Goal: Task Accomplishment & Management: Use online tool/utility

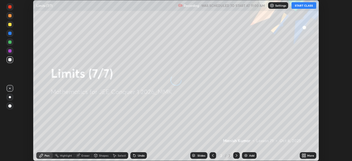
scroll to position [161, 352]
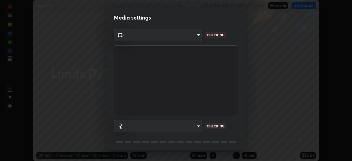
type input "b06fa8ff9ac4ffb7a92976e327235824ae8e01cfa839dbeb6f48655f2a6a4ac4"
click at [197, 34] on body "Erase all Limits (7/7) Recording WAS SCHEDULED TO START AT 11:00 AM Settings ST…" at bounding box center [176, 80] width 352 height 161
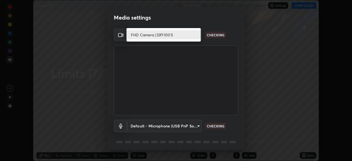
click at [194, 35] on li "FHD Camera (33f1:1001)" at bounding box center [164, 34] width 74 height 9
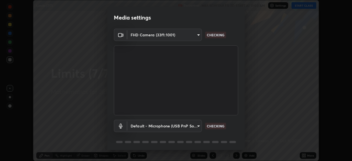
click at [190, 127] on body "Erase all Limits (7/7) Recording WAS SCHEDULED TO START AT 11:00 AM Settings ST…" at bounding box center [176, 80] width 352 height 161
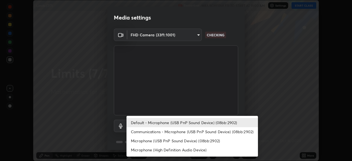
click at [191, 132] on li "Communications - Microphone (USB PnP Sound Device) (08bb:2902)" at bounding box center [192, 131] width 131 height 9
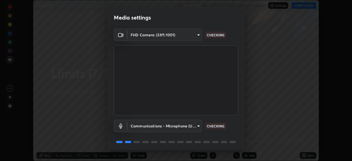
click at [192, 124] on body "Erase all Limits (7/7) Recording WAS SCHEDULED TO START AT 11:00 AM Settings ST…" at bounding box center [176, 80] width 352 height 161
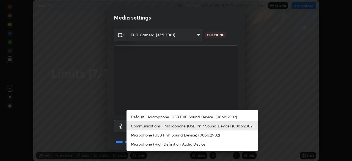
click at [192, 119] on li "Default - Microphone (USB PnP Sound Device) (08bb:2902)" at bounding box center [192, 116] width 131 height 9
type input "default"
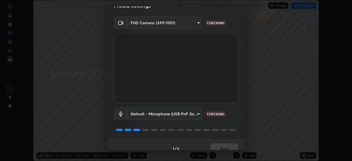
scroll to position [13, 0]
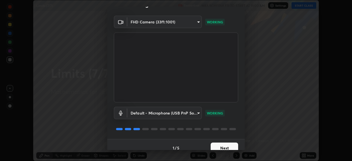
click at [221, 145] on button "Next" at bounding box center [225, 147] width 28 height 11
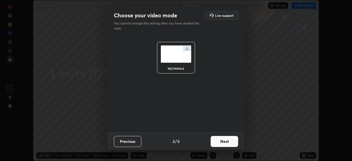
click at [228, 145] on button "Next" at bounding box center [225, 141] width 28 height 11
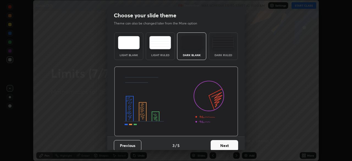
click at [229, 145] on button "Next" at bounding box center [225, 145] width 28 height 11
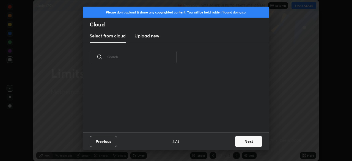
click at [236, 143] on button "Next" at bounding box center [249, 141] width 28 height 11
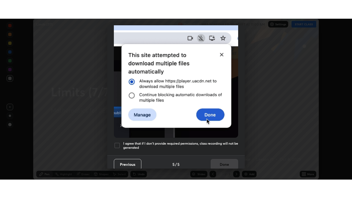
scroll to position [131, 0]
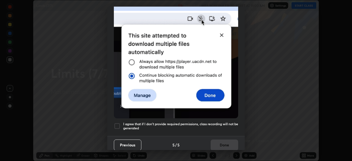
click at [116, 125] on div at bounding box center [117, 126] width 7 height 7
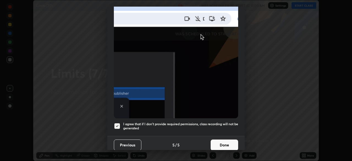
click at [218, 141] on button "Done" at bounding box center [225, 144] width 28 height 11
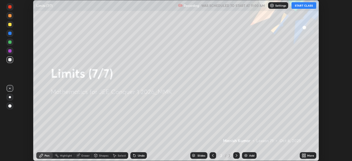
click at [299, 7] on button "START CLASS" at bounding box center [304, 5] width 25 height 7
click at [305, 154] on icon at bounding box center [304, 154] width 1 height 1
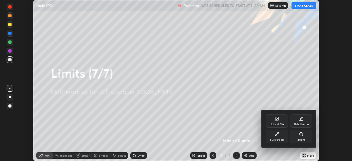
click at [280, 133] on div "Full screen" at bounding box center [277, 136] width 22 height 13
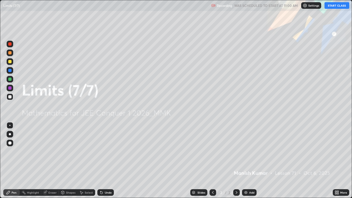
scroll to position [198, 352]
click at [247, 161] on img at bounding box center [246, 192] width 4 height 4
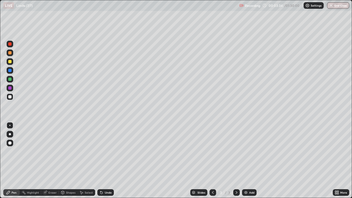
click at [249, 161] on div "Add" at bounding box center [251, 192] width 5 height 3
click at [246, 161] on img at bounding box center [246, 192] width 4 height 4
click at [249, 161] on div "Add" at bounding box center [251, 192] width 5 height 3
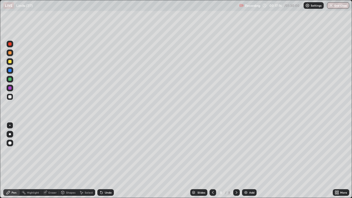
click at [10, 62] on div at bounding box center [9, 61] width 3 height 3
click at [10, 97] on div at bounding box center [9, 96] width 3 height 3
click at [10, 89] on div at bounding box center [9, 87] width 3 height 3
click at [245, 161] on img at bounding box center [246, 192] width 4 height 4
click at [11, 97] on div at bounding box center [9, 96] width 3 height 3
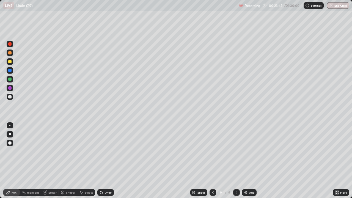
click at [10, 80] on div at bounding box center [9, 79] width 3 height 3
click at [53, 161] on div "Eraser" at bounding box center [52, 192] width 8 height 3
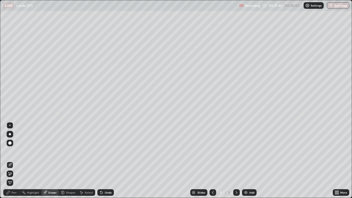
click at [14, 161] on div "Pen" at bounding box center [14, 192] width 5 height 3
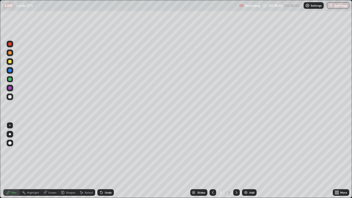
click at [49, 161] on div "Eraser" at bounding box center [52, 192] width 8 height 3
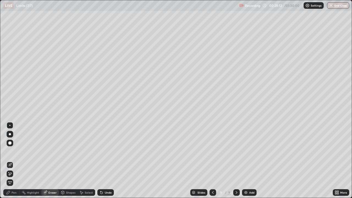
click at [11, 161] on div "Pen" at bounding box center [11, 192] width 17 height 7
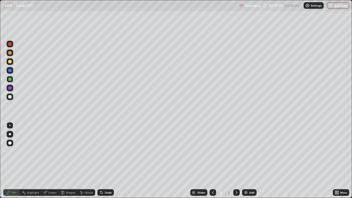
click at [245, 161] on div "Add" at bounding box center [249, 192] width 15 height 7
click at [51, 161] on div "Eraser" at bounding box center [52, 192] width 8 height 3
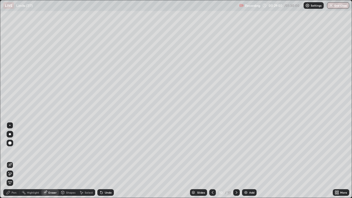
click at [12, 161] on div "Pen" at bounding box center [14, 192] width 5 height 3
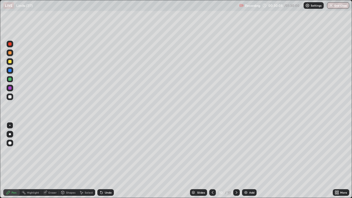
click at [51, 161] on div "Eraser" at bounding box center [50, 192] width 18 height 7
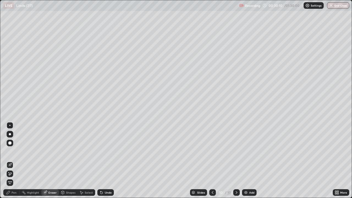
click at [15, 161] on div "Pen" at bounding box center [14, 192] width 5 height 3
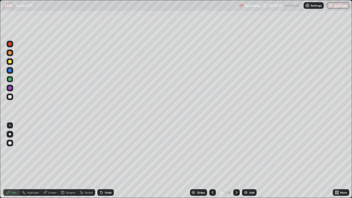
click at [246, 161] on img at bounding box center [246, 192] width 4 height 4
click at [245, 161] on img at bounding box center [246, 192] width 4 height 4
